Goal: Information Seeking & Learning: Check status

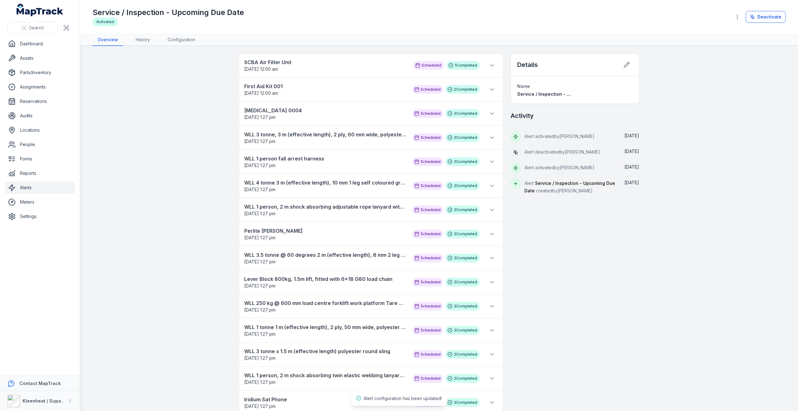
scroll to position [8, 0]
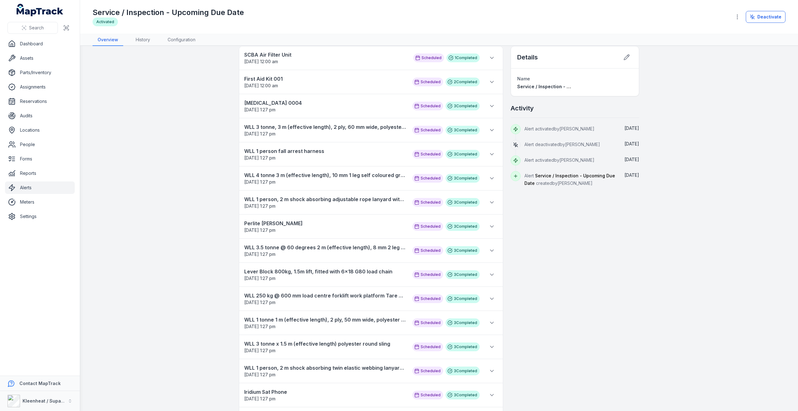
click at [48, 189] on link "Alerts" at bounding box center [40, 187] width 70 height 13
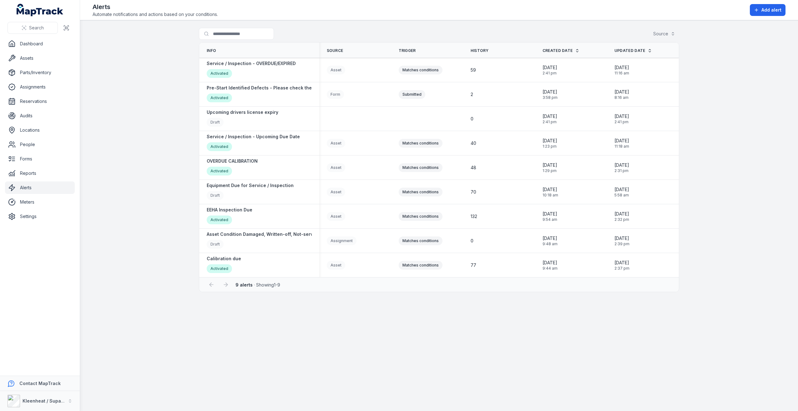
click at [124, 72] on main "Search for alerts Source Info Source Trigger History Created Date Updated Date …" at bounding box center [439, 215] width 718 height 390
click at [234, 162] on strong "OVERDUE CALIBRATION" at bounding box center [232, 161] width 51 height 6
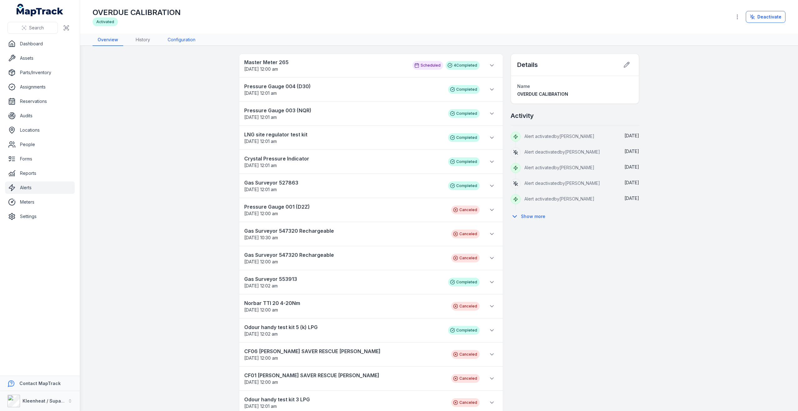
click at [188, 43] on link "Configuration" at bounding box center [182, 40] width 38 height 12
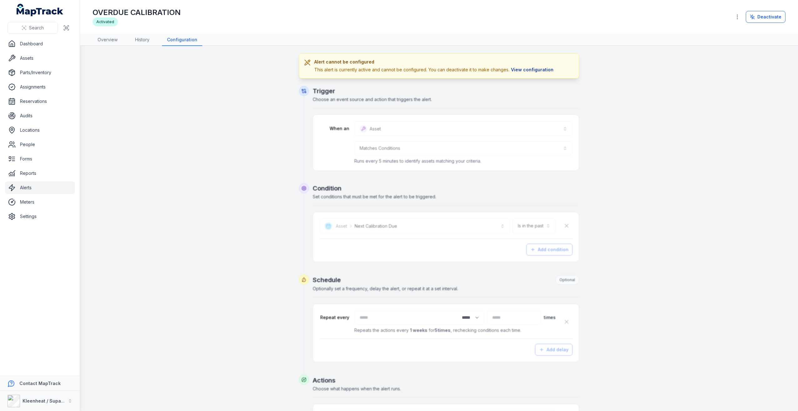
click at [538, 69] on button "View configuration" at bounding box center [532, 69] width 46 height 7
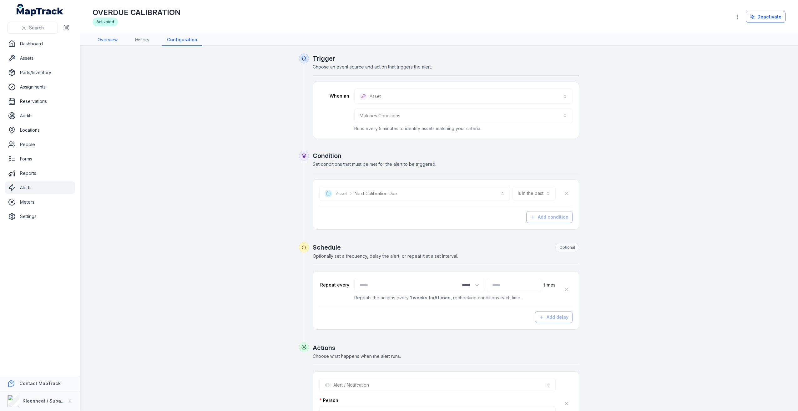
click at [112, 38] on link "Overview" at bounding box center [108, 40] width 30 height 12
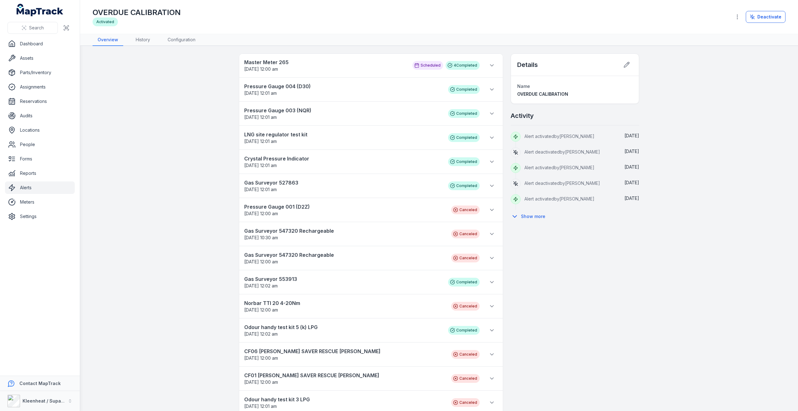
click at [48, 184] on link "Alerts" at bounding box center [40, 187] width 70 height 13
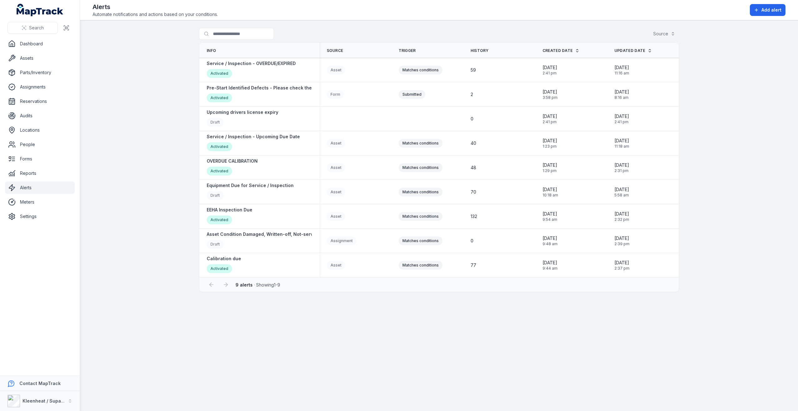
click at [125, 133] on main "Search for alerts Source Info Source Trigger History Created Date Updated Date …" at bounding box center [439, 215] width 718 height 390
click at [254, 65] on strong "Service / Inspection - OVERDUE/EXPIRED" at bounding box center [251, 63] width 89 height 6
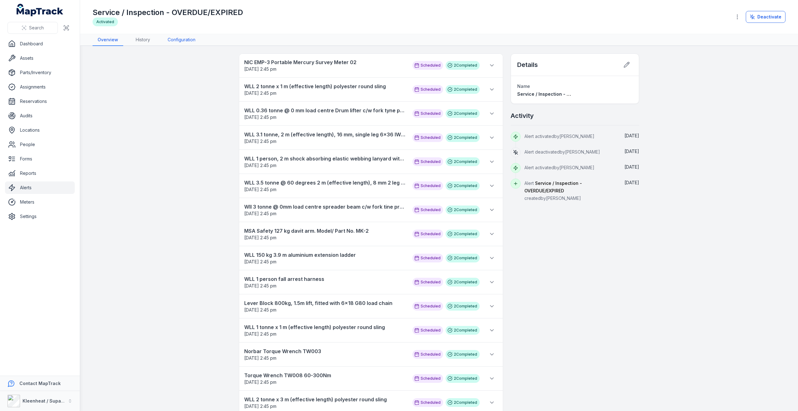
click at [183, 44] on link "Configuration" at bounding box center [182, 40] width 38 height 12
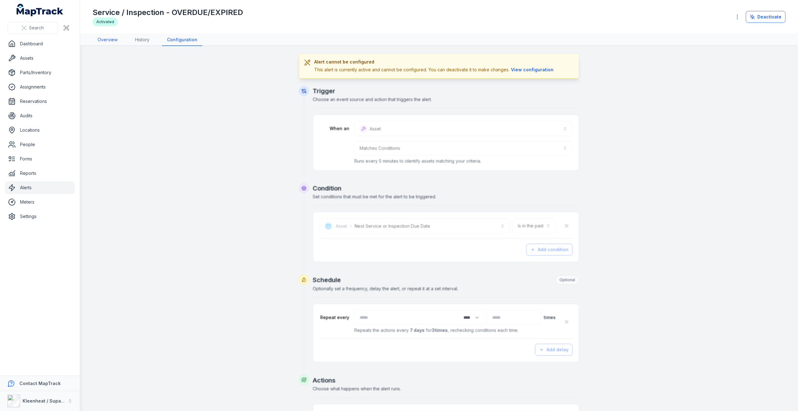
click at [122, 39] on link "Overview" at bounding box center [108, 40] width 30 height 12
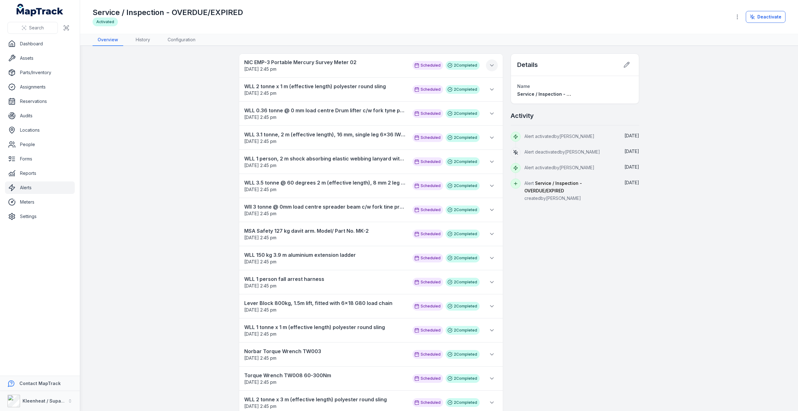
click at [490, 67] on icon at bounding box center [491, 65] width 6 height 6
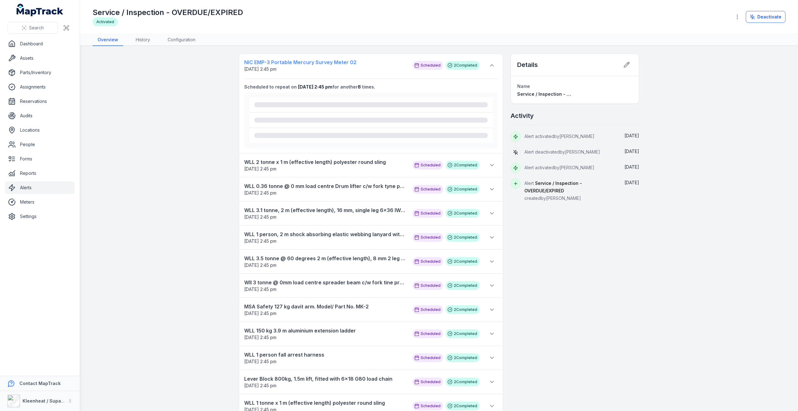
click at [305, 63] on strong "NIC EMP-3 Portable Mercury Survey Meter 02" at bounding box center [325, 62] width 162 height 8
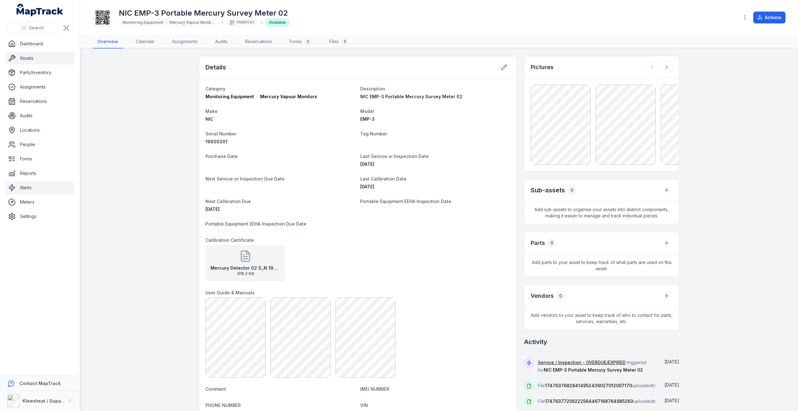
click at [38, 186] on link "Alerts" at bounding box center [40, 187] width 70 height 13
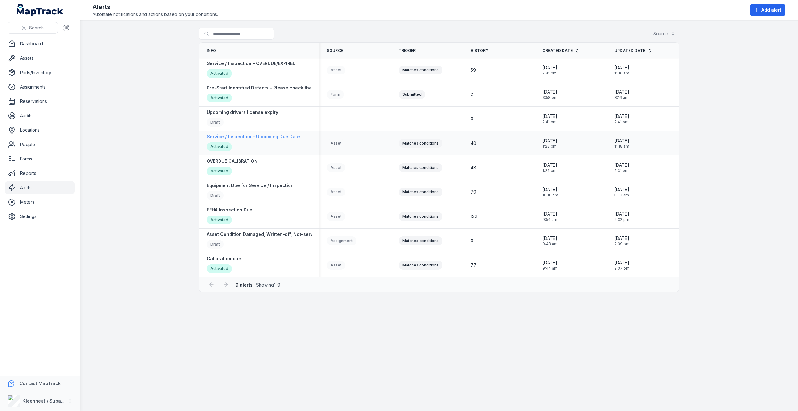
click at [281, 138] on strong "Service / Inspection - Upcoming Due Date" at bounding box center [253, 136] width 93 height 6
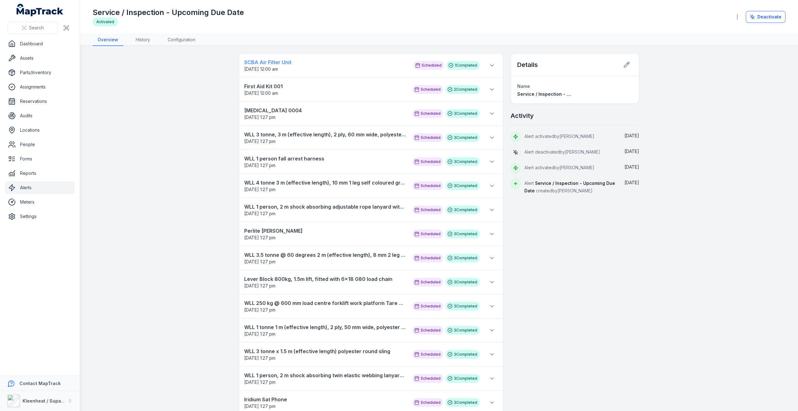
click at [284, 66] on strong "SCBA Air Filter Unit" at bounding box center [325, 62] width 163 height 8
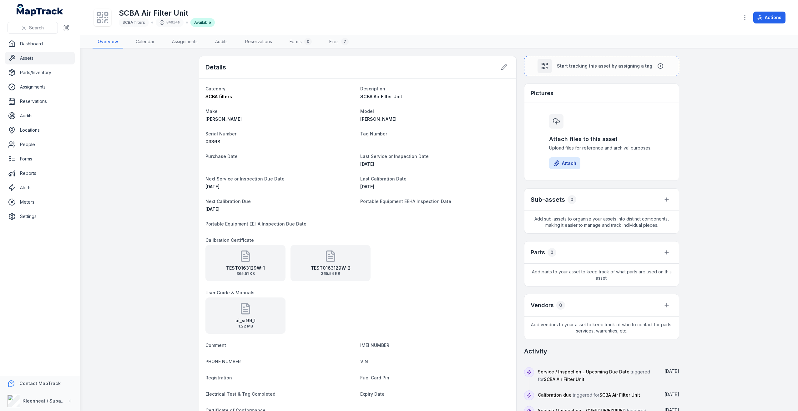
click at [53, 56] on link "Assets" at bounding box center [40, 58] width 70 height 13
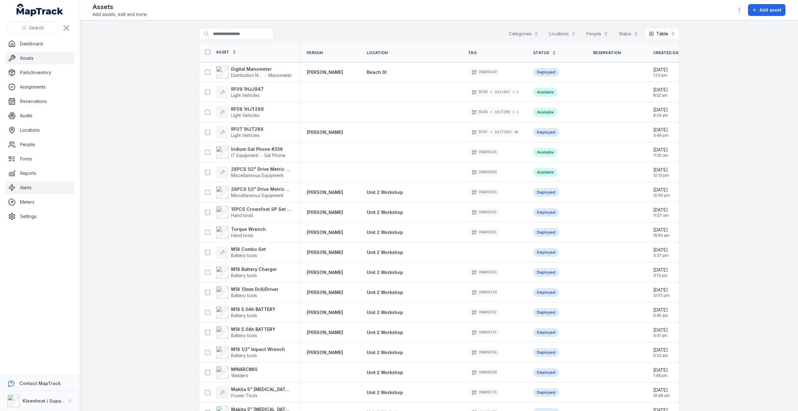
click at [50, 185] on link "Alerts" at bounding box center [40, 187] width 70 height 13
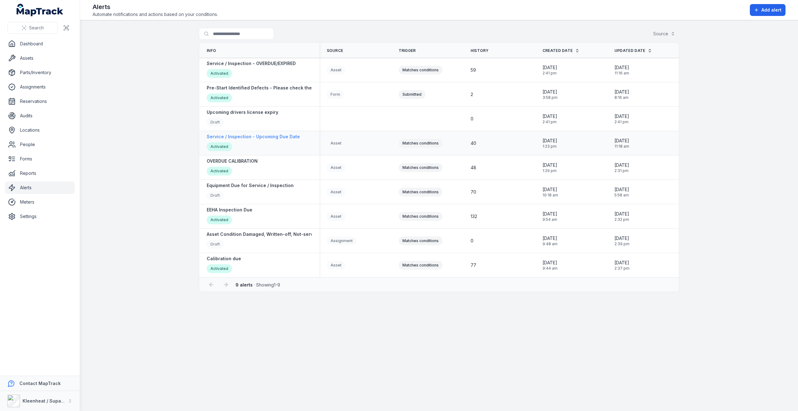
click at [272, 139] on strong "Service / Inspection - Upcoming Due Date" at bounding box center [253, 136] width 93 height 6
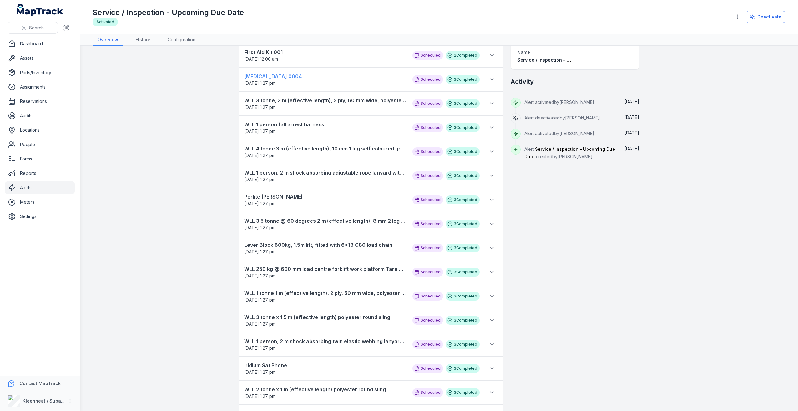
scroll to position [34, 0]
click at [488, 81] on icon at bounding box center [491, 80] width 6 height 6
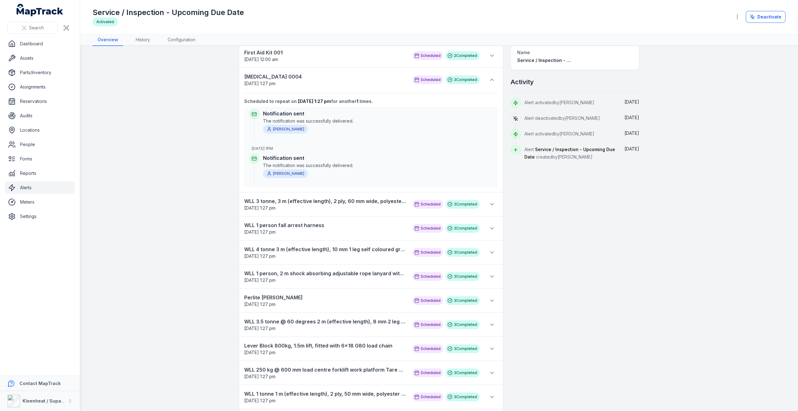
scroll to position [0, 0]
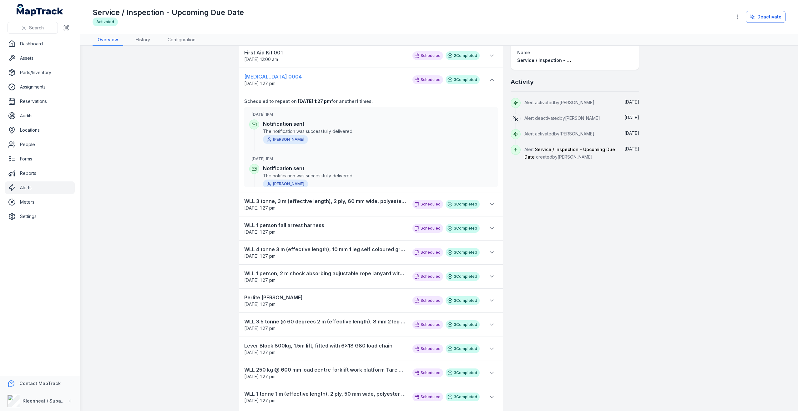
click at [270, 73] on strong "[MEDICAL_DATA] 0004" at bounding box center [325, 77] width 162 height 8
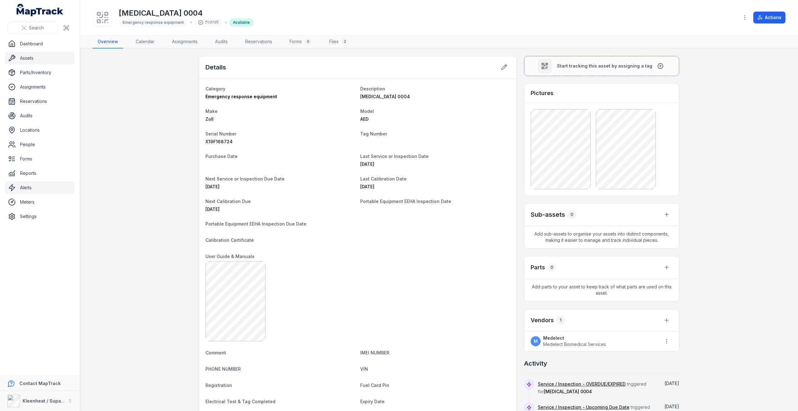
click at [23, 185] on link "Alerts" at bounding box center [40, 187] width 70 height 13
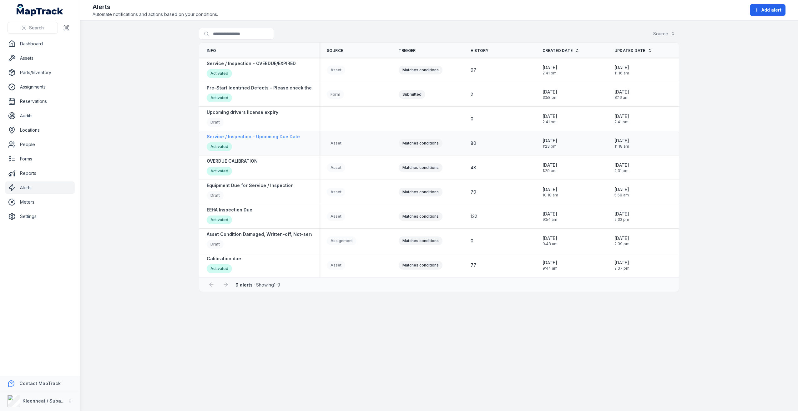
click at [246, 137] on strong "Service / Inspection - Upcoming Due Date" at bounding box center [253, 136] width 93 height 6
